Goal: Use online tool/utility: Utilize a website feature to perform a specific function

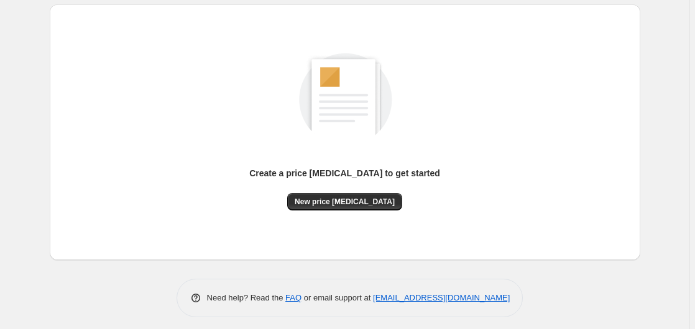
scroll to position [136, 0]
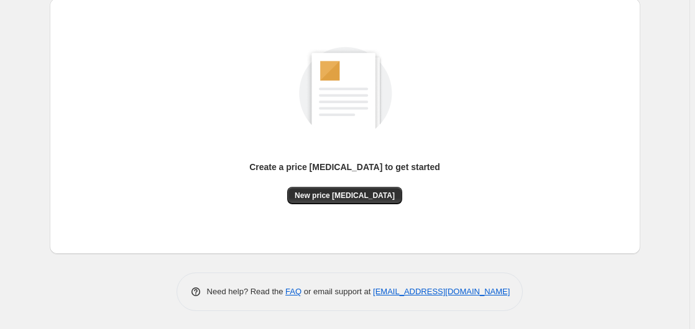
click at [358, 186] on div "Create a price [MEDICAL_DATA] to get started" at bounding box center [344, 174] width 191 height 26
click at [353, 199] on span "New price [MEDICAL_DATA]" at bounding box center [345, 196] width 100 height 10
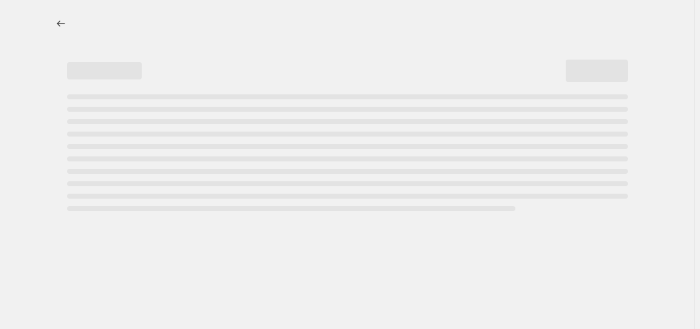
select select "percentage"
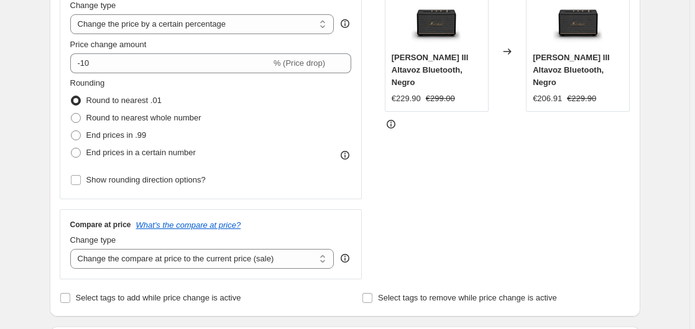
scroll to position [190, 0]
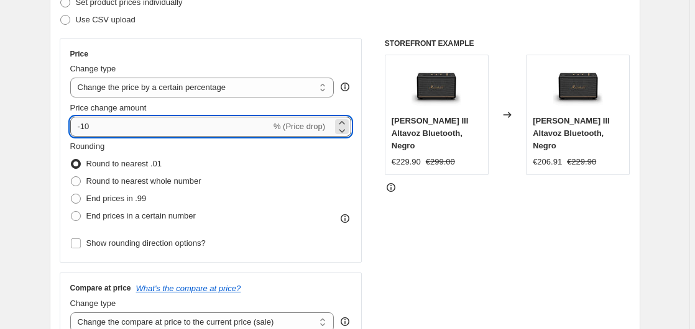
click at [153, 127] on input "-10" at bounding box center [170, 127] width 201 height 20
type input "-1"
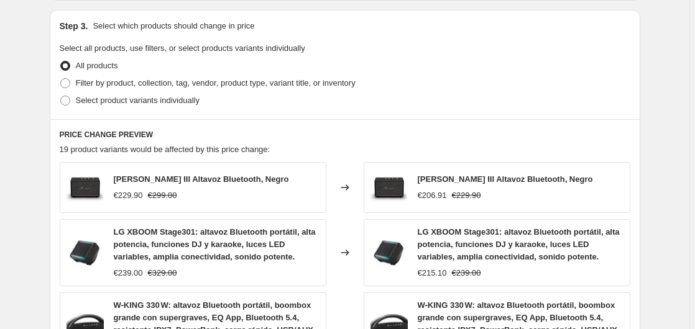
scroll to position [992, 0]
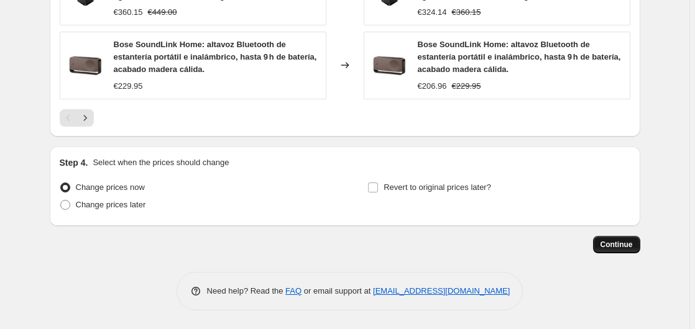
type input "-35"
click at [621, 251] on button "Continue" at bounding box center [616, 244] width 47 height 17
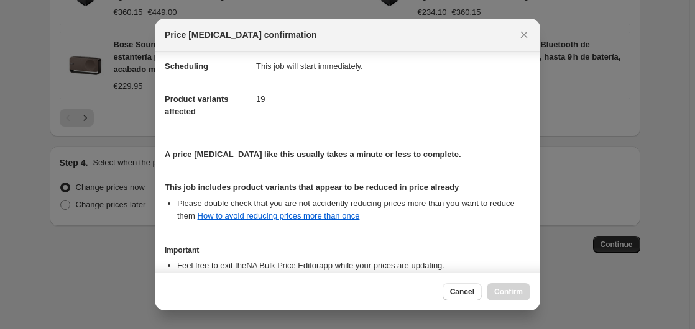
scroll to position [196, 0]
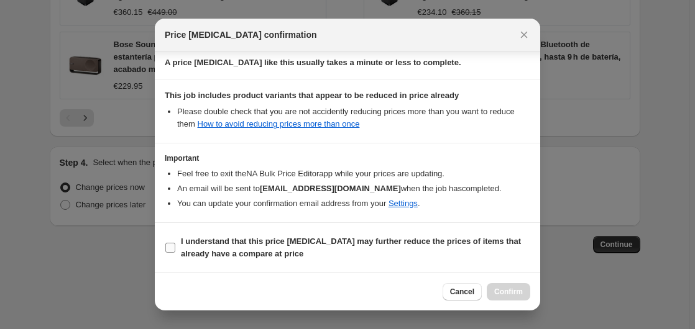
click at [195, 252] on b "I understand that this price [MEDICAL_DATA] may further reduce the prices of it…" at bounding box center [351, 248] width 340 height 22
click at [175, 252] on input "I understand that this price [MEDICAL_DATA] may further reduce the prices of it…" at bounding box center [170, 248] width 10 height 10
checkbox input "true"
click at [519, 285] on button "Confirm" at bounding box center [507, 291] width 43 height 17
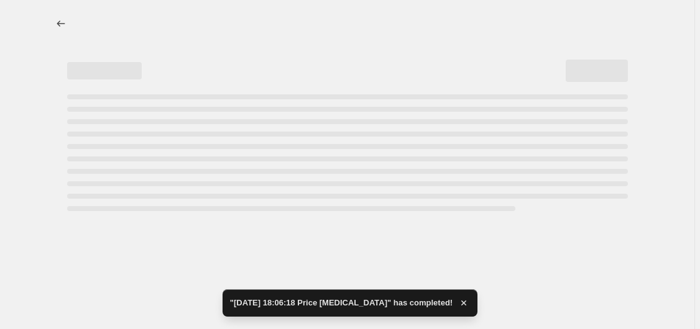
select select "percentage"
